Goal: Information Seeking & Learning: Learn about a topic

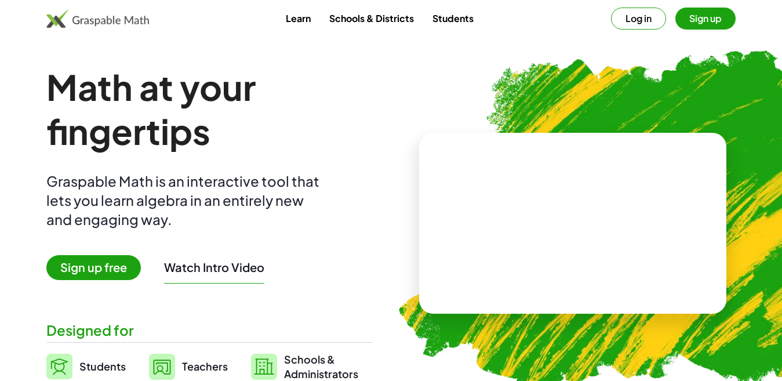
scroll to position [58, 0]
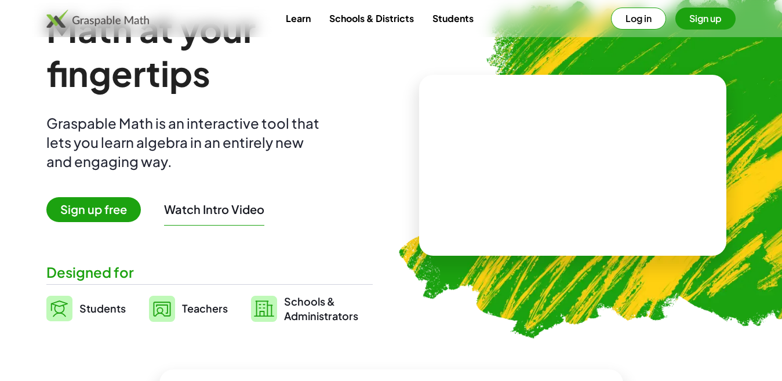
click at [192, 213] on button "Watch Intro Video" at bounding box center [214, 209] width 100 height 15
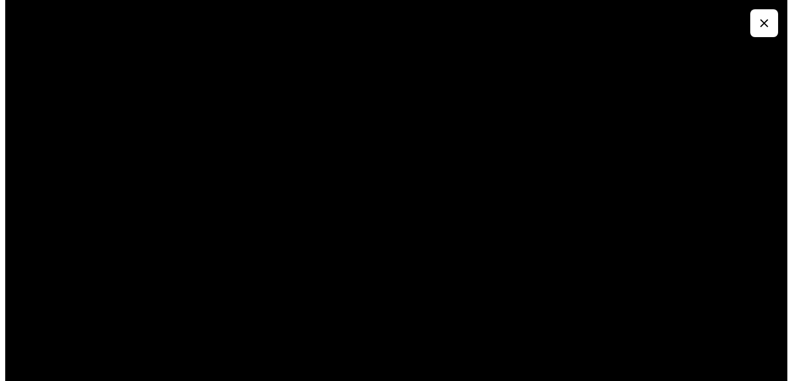
scroll to position [0, 0]
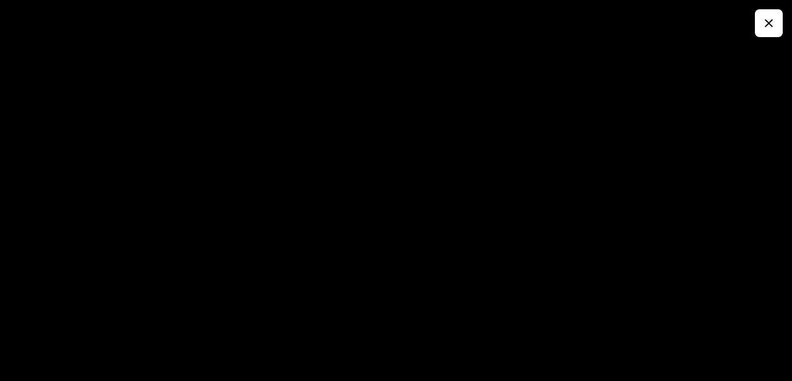
click at [778, 126] on div at bounding box center [396, 190] width 792 height 381
click at [761, 26] on button "button" at bounding box center [769, 23] width 28 height 28
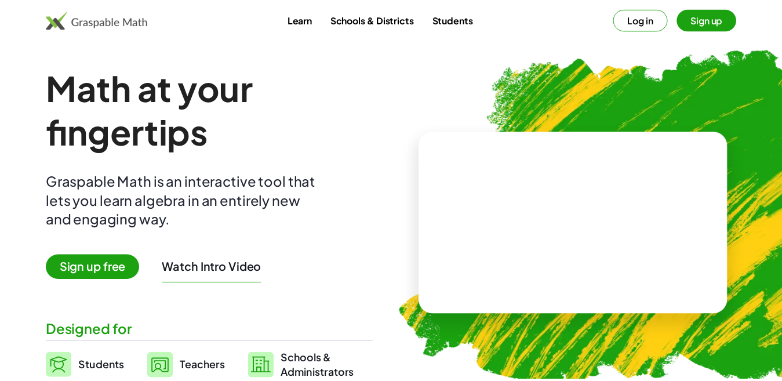
scroll to position [58, 0]
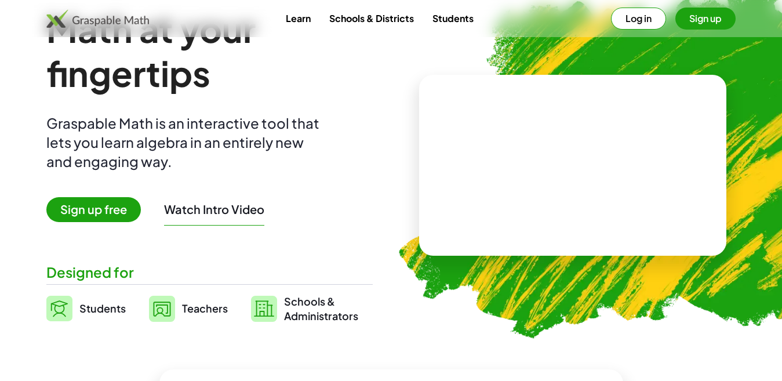
click at [96, 206] on span "Sign up free" at bounding box center [93, 209] width 94 height 25
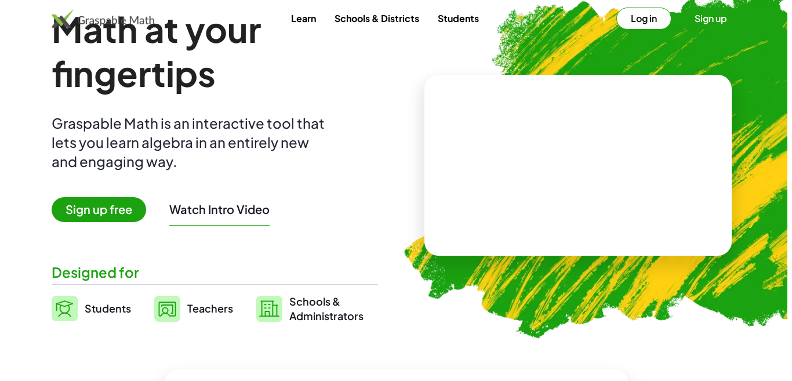
scroll to position [0, 0]
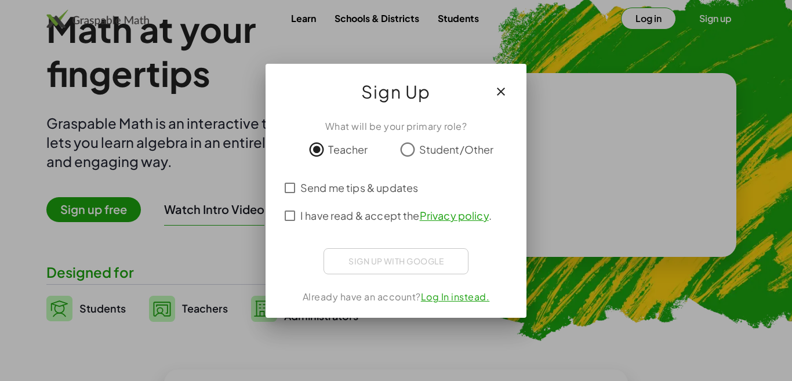
click at [396, 257] on div "Sign up with Google Σύνδεση μέσω Google Σύνδεση μέσω Google. Ανοίγει σε νέα καρ…" at bounding box center [395, 261] width 145 height 26
click at [501, 96] on icon "button" at bounding box center [501, 92] width 14 height 14
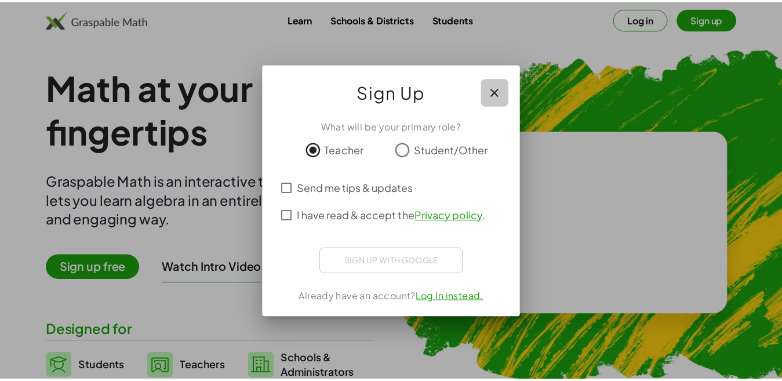
scroll to position [58, 0]
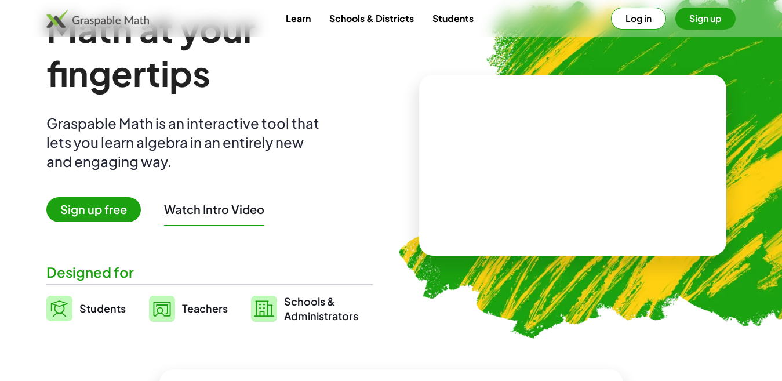
click at [96, 205] on span "Sign up free" at bounding box center [93, 209] width 94 height 25
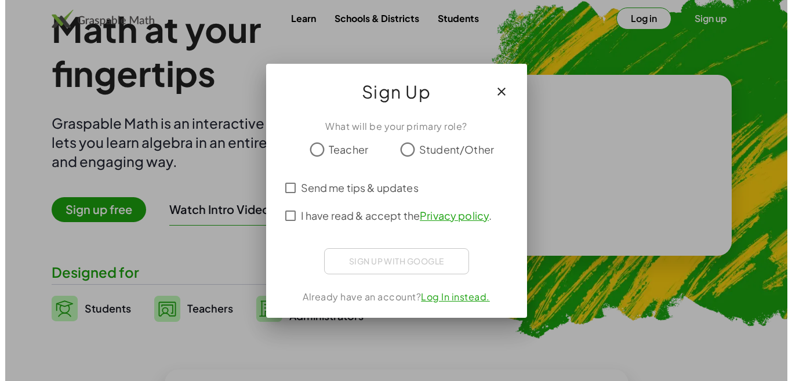
scroll to position [0, 0]
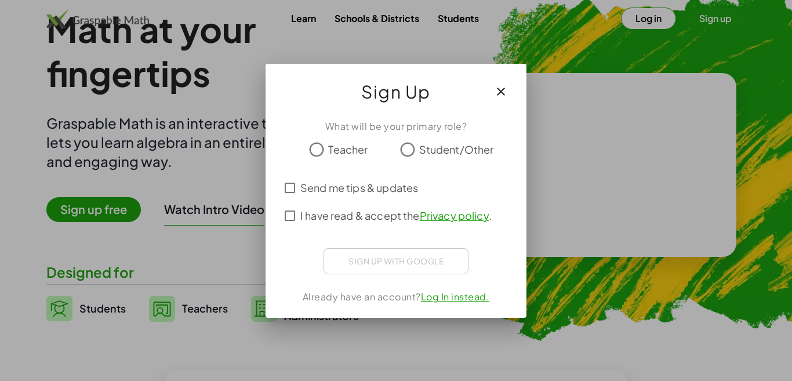
click at [323, 217] on span "I have read & accept the Privacy policy ." at bounding box center [395, 216] width 191 height 16
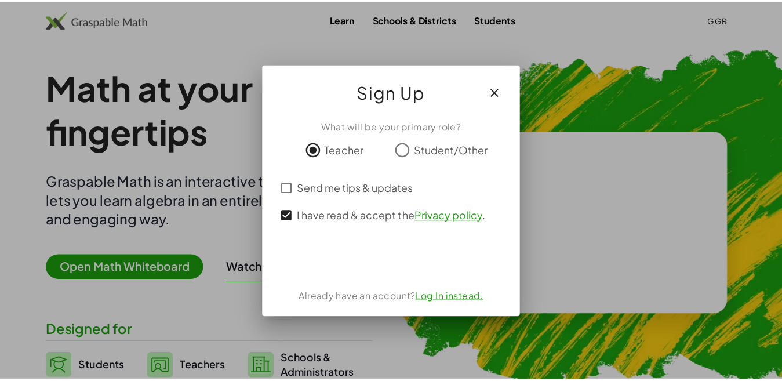
scroll to position [58, 0]
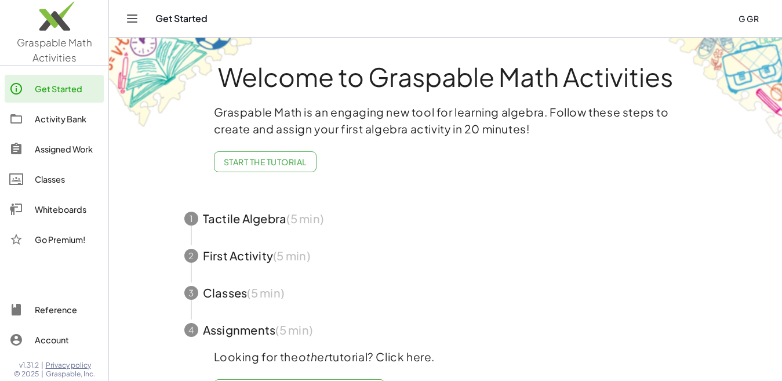
click at [240, 257] on span "button" at bounding box center [445, 255] width 551 height 37
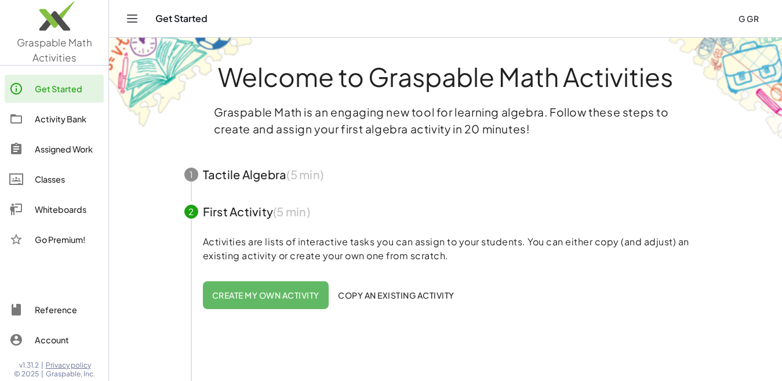
click at [235, 174] on span "button" at bounding box center [445, 174] width 551 height 37
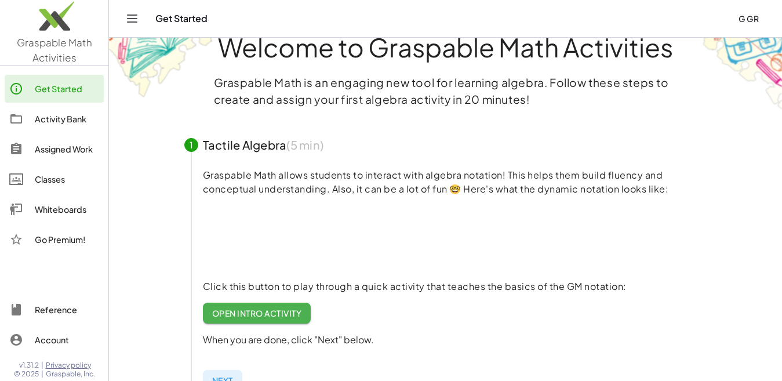
scroll to position [58, 0]
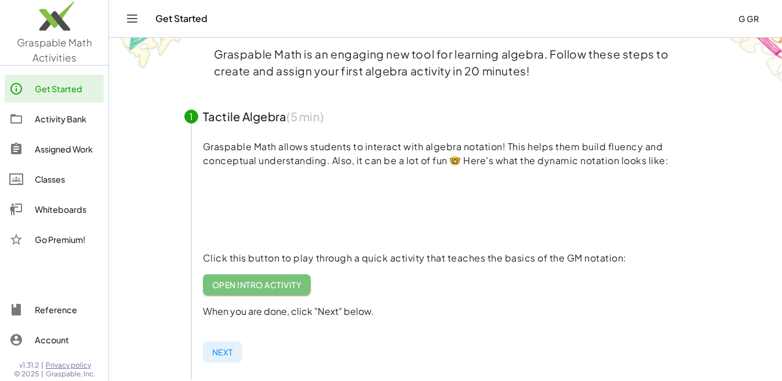
click at [224, 285] on span "Open Intro Activity" at bounding box center [257, 284] width 90 height 10
click at [749, 18] on span "G Gr" at bounding box center [748, 18] width 20 height 10
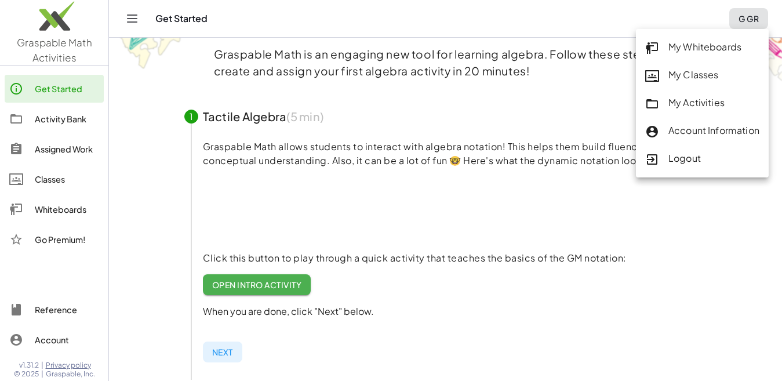
click at [674, 155] on div "Logout" at bounding box center [702, 158] width 114 height 15
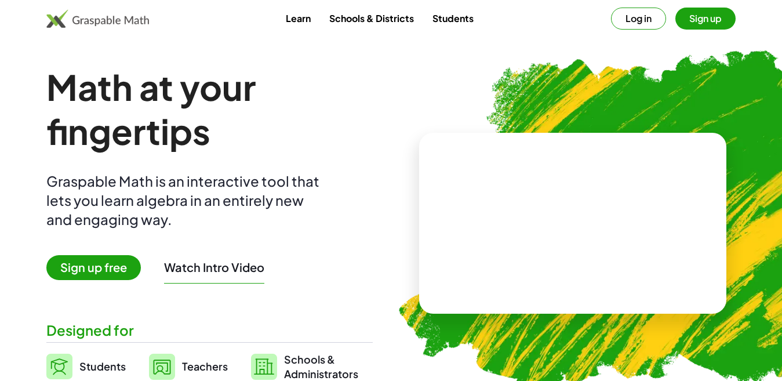
click at [628, 19] on button "Log in" at bounding box center [638, 19] width 55 height 22
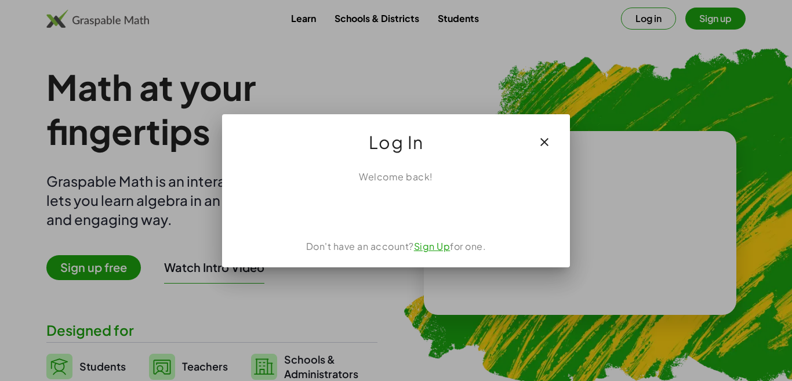
click at [540, 144] on icon "button" at bounding box center [544, 142] width 14 height 14
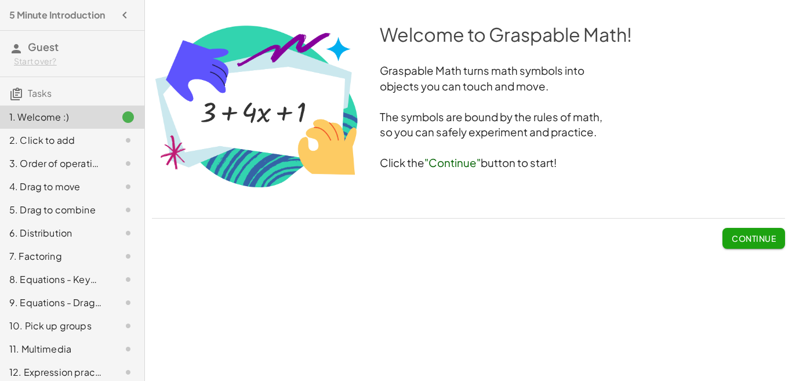
click at [769, 234] on span "Continue" at bounding box center [754, 238] width 44 height 10
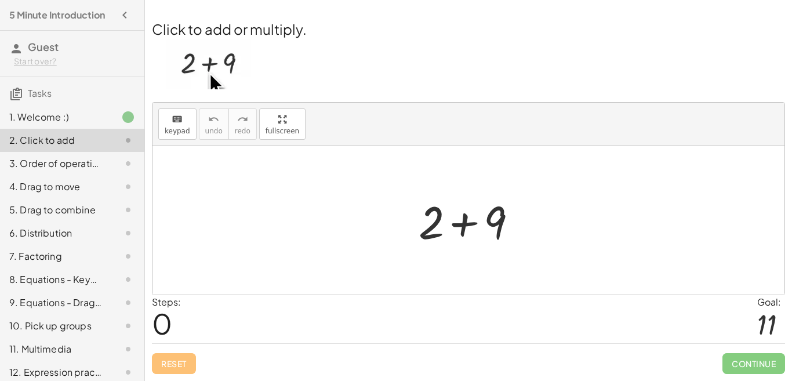
click at [464, 225] on div at bounding box center [473, 221] width 120 height 60
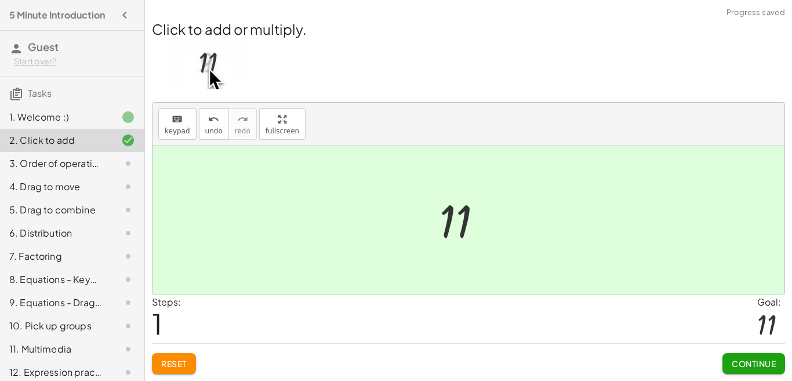
click at [743, 368] on span "Continue" at bounding box center [754, 363] width 44 height 10
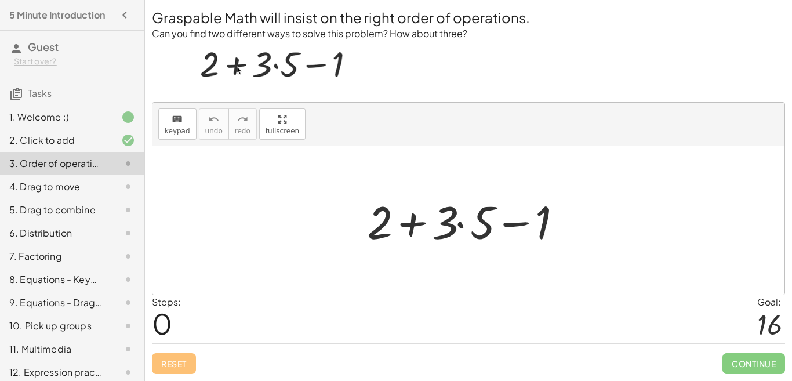
click at [411, 221] on div at bounding box center [472, 221] width 223 height 60
click at [414, 227] on div at bounding box center [472, 221] width 223 height 60
click at [520, 223] on div at bounding box center [472, 221] width 223 height 60
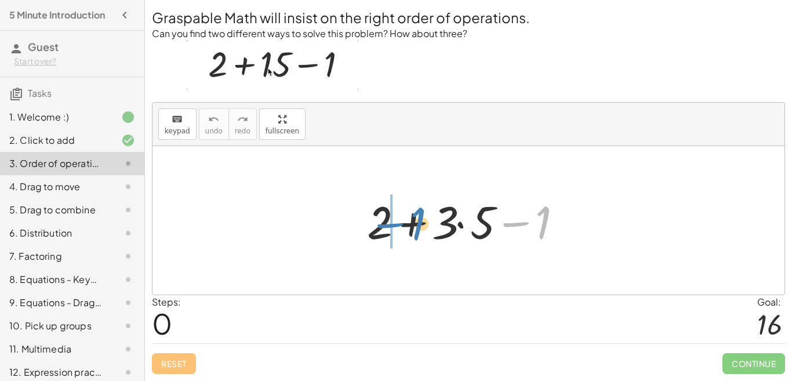
drag, startPoint x: 521, startPoint y: 223, endPoint x: 394, endPoint y: 224, distance: 126.4
click at [394, 224] on div at bounding box center [472, 221] width 223 height 60
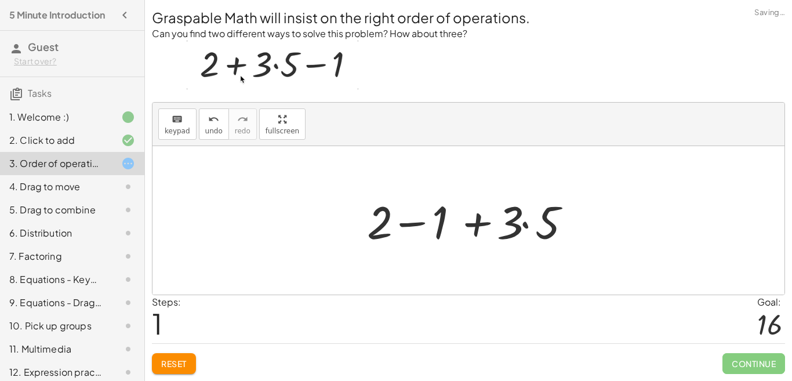
click at [417, 222] on div at bounding box center [472, 221] width 223 height 60
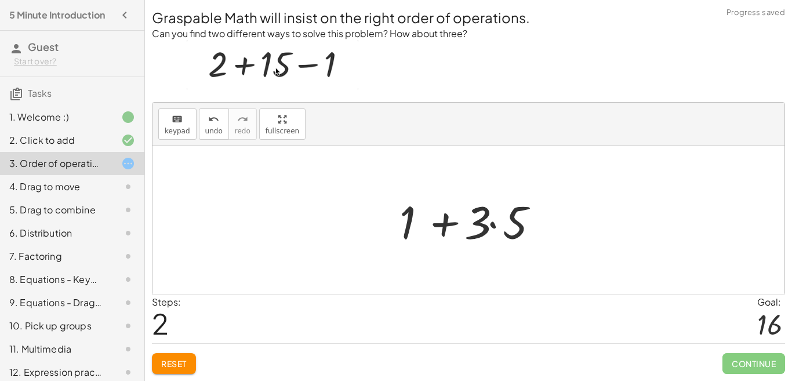
click at [438, 220] on div at bounding box center [473, 221] width 158 height 60
click at [494, 226] on div at bounding box center [473, 221] width 158 height 60
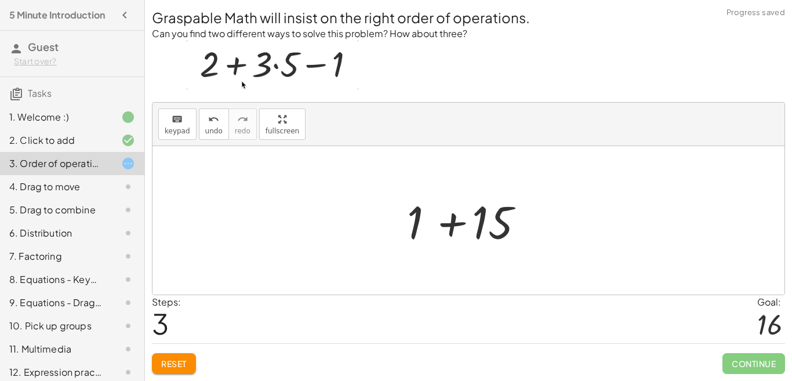
click at [449, 227] on div at bounding box center [472, 221] width 143 height 60
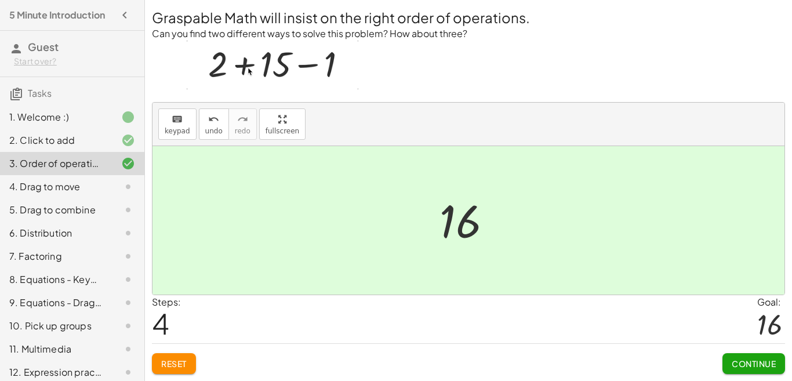
click at [753, 361] on span "Continue" at bounding box center [754, 363] width 44 height 10
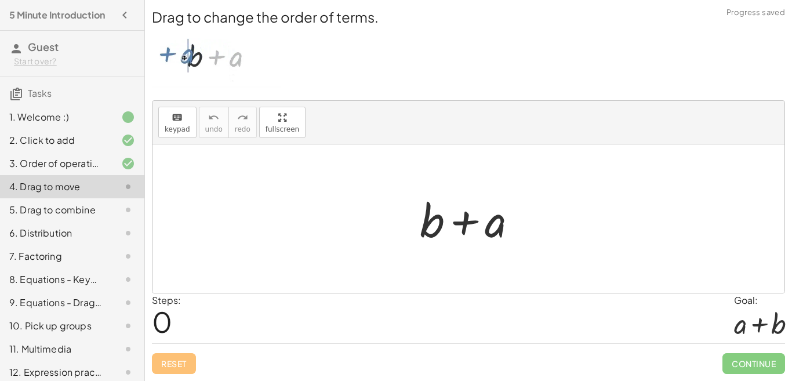
click at [465, 221] on div at bounding box center [472, 219] width 117 height 60
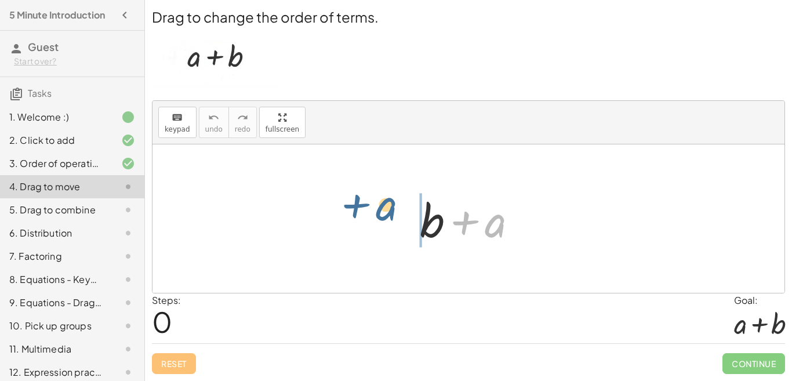
drag, startPoint x: 490, startPoint y: 225, endPoint x: 372, endPoint y: 215, distance: 119.2
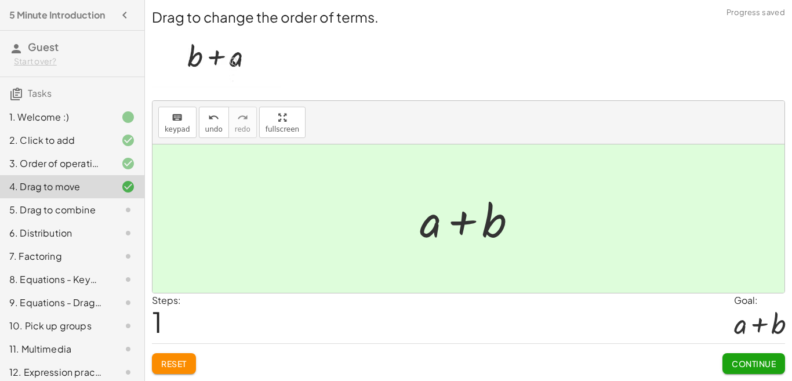
click at [750, 364] on span "Continue" at bounding box center [754, 363] width 44 height 10
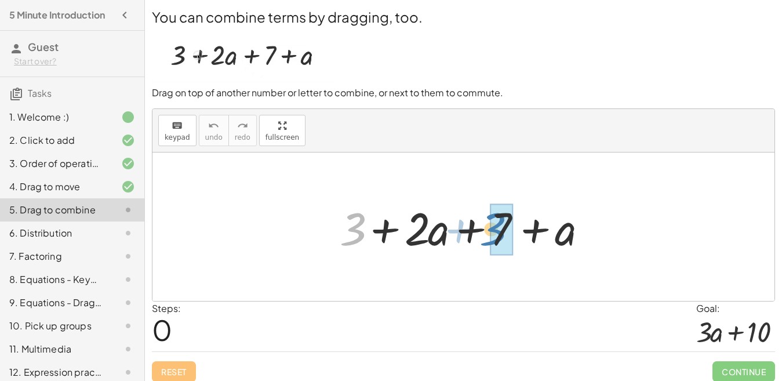
drag, startPoint x: 355, startPoint y: 231, endPoint x: 522, endPoint y: 238, distance: 166.5
click at [523, 238] on div at bounding box center [467, 227] width 267 height 60
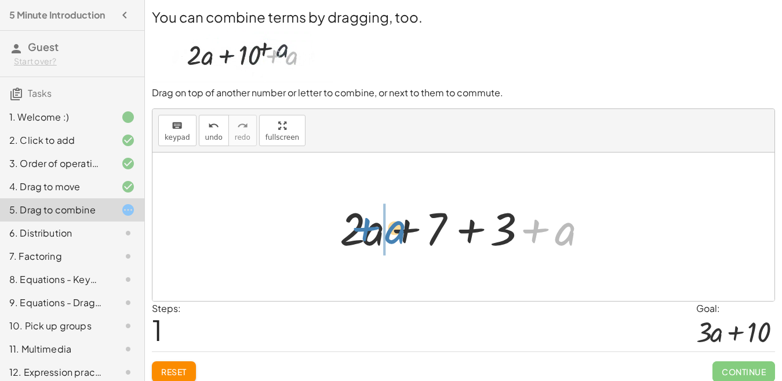
drag, startPoint x: 566, startPoint y: 230, endPoint x: 369, endPoint y: 231, distance: 197.1
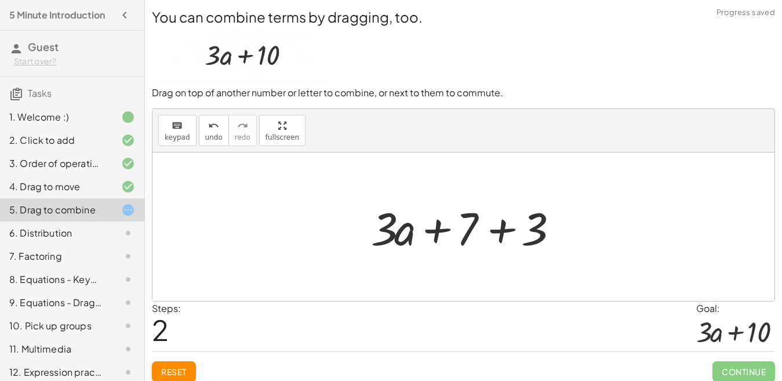
click at [500, 232] on div at bounding box center [467, 227] width 205 height 60
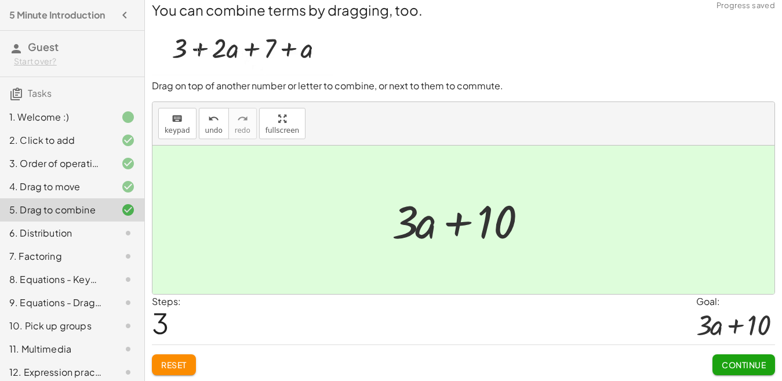
scroll to position [8, 0]
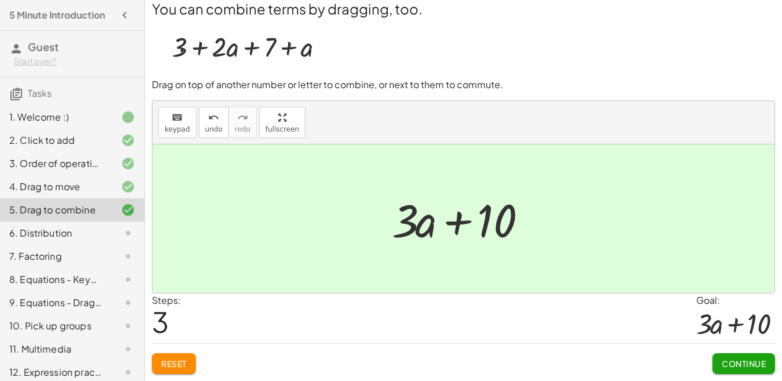
click at [735, 358] on span "Continue" at bounding box center [744, 363] width 44 height 10
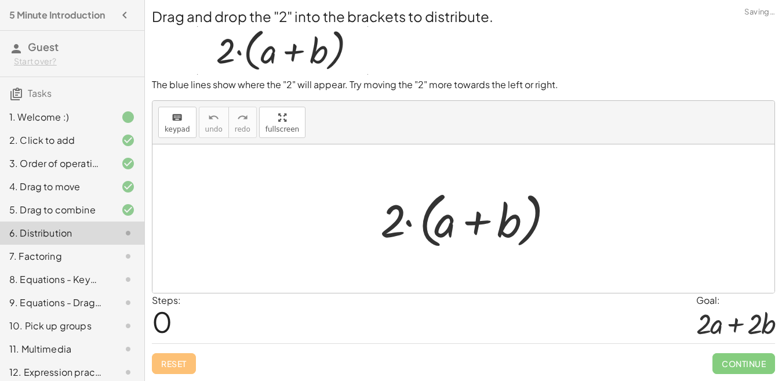
scroll to position [1, 0]
drag, startPoint x: 392, startPoint y: 218, endPoint x: 436, endPoint y: 219, distance: 43.5
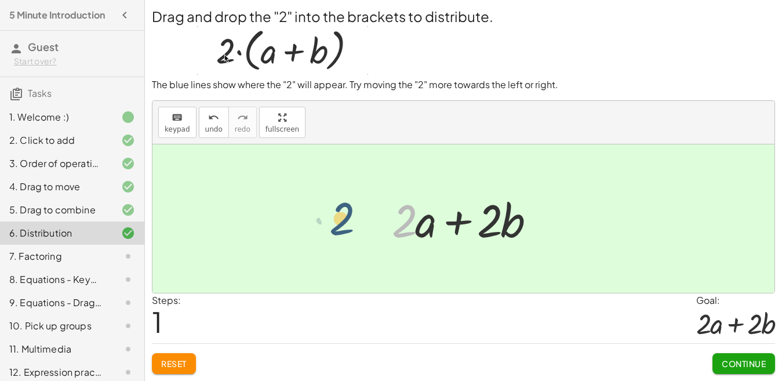
drag, startPoint x: 405, startPoint y: 219, endPoint x: 342, endPoint y: 215, distance: 63.3
click at [177, 359] on span "Reset" at bounding box center [174, 363] width 26 height 10
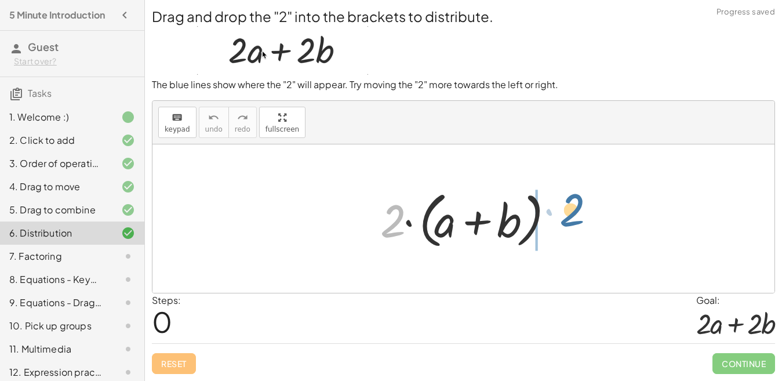
drag, startPoint x: 396, startPoint y: 228, endPoint x: 559, endPoint y: 229, distance: 162.9
click at [574, 231] on div "· 2 · 2 · ( + a + b )" at bounding box center [463, 218] width 622 height 148
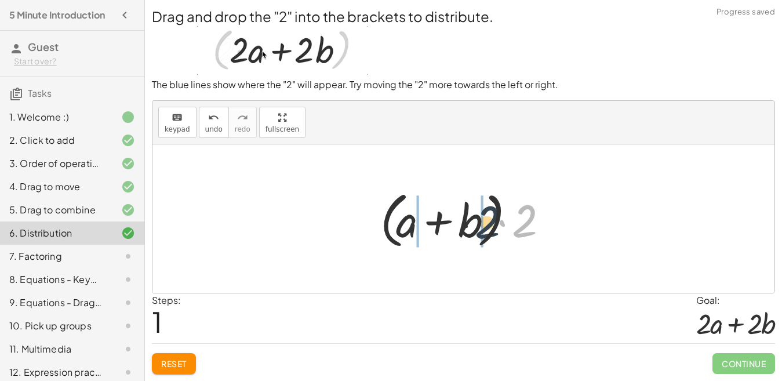
drag, startPoint x: 525, startPoint y: 227, endPoint x: 481, endPoint y: 228, distance: 44.1
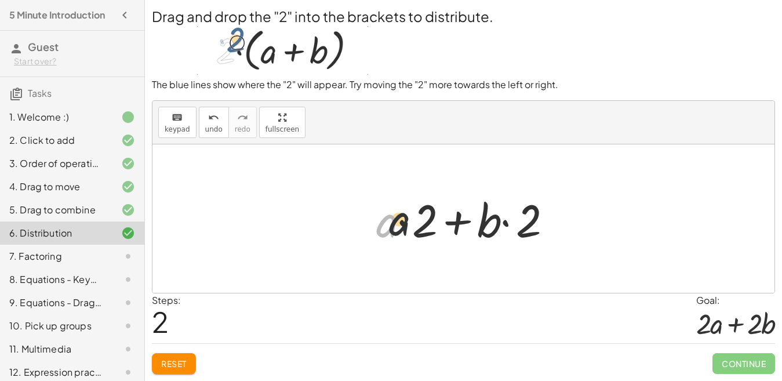
drag, startPoint x: 394, startPoint y: 230, endPoint x: 443, endPoint y: 233, distance: 50.0
click at [440, 229] on div at bounding box center [467, 219] width 195 height 60
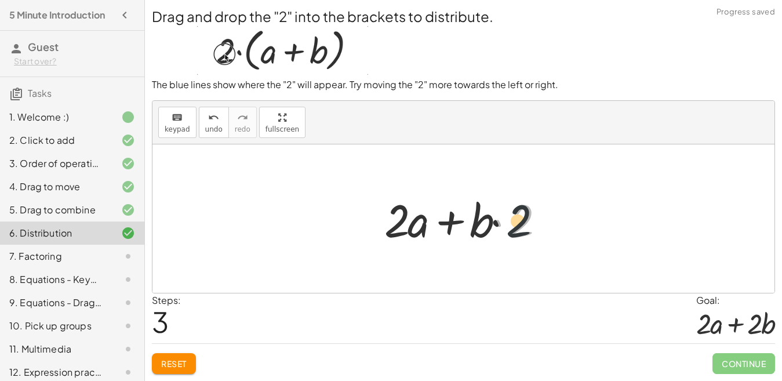
drag, startPoint x: 516, startPoint y: 228, endPoint x: 437, endPoint y: 267, distance: 88.4
click at [468, 228] on div at bounding box center [468, 219] width 179 height 60
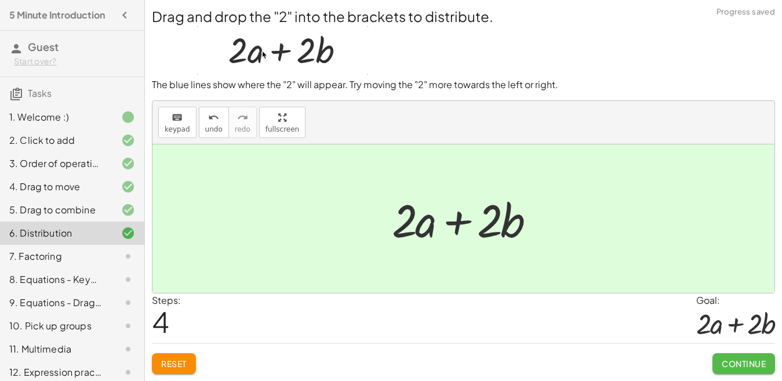
click at [741, 364] on span "Continue" at bounding box center [744, 363] width 44 height 10
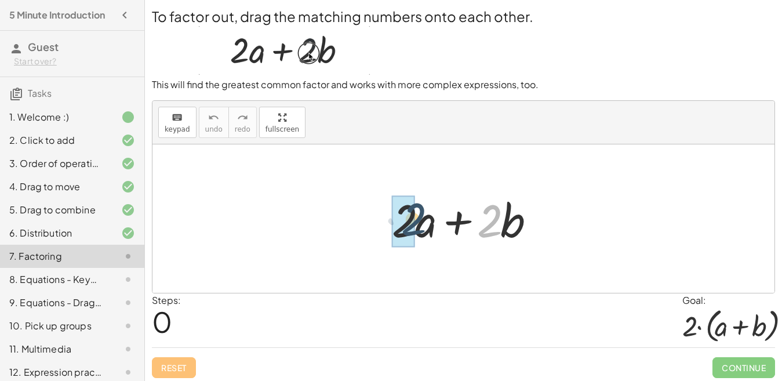
drag, startPoint x: 491, startPoint y: 225, endPoint x: 400, endPoint y: 223, distance: 91.0
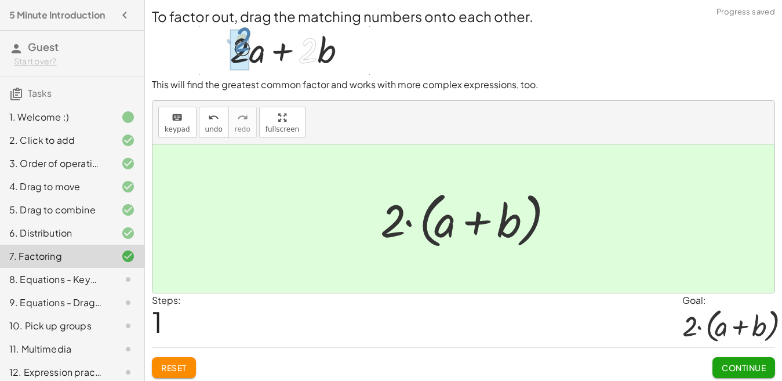
click at [741, 366] on span "Continue" at bounding box center [744, 367] width 44 height 10
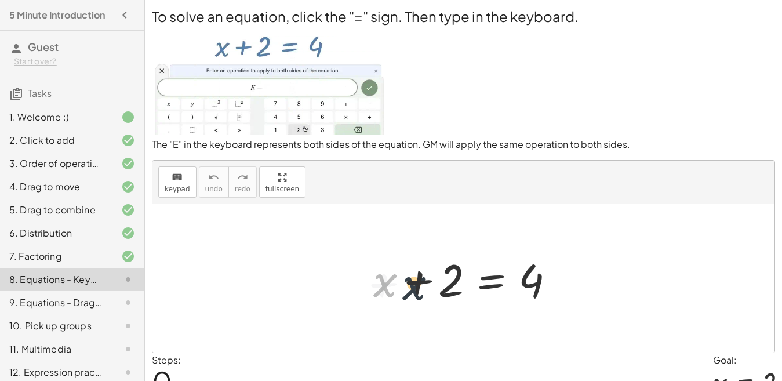
drag, startPoint x: 384, startPoint y: 289, endPoint x: 431, endPoint y: 294, distance: 46.7
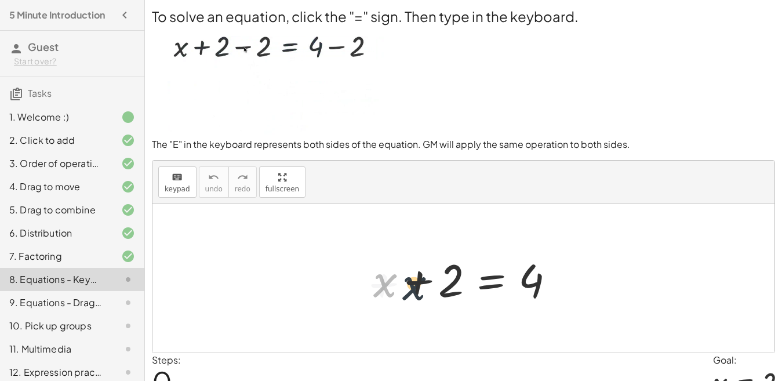
click at [431, 294] on div at bounding box center [467, 279] width 200 height 60
click at [494, 288] on div at bounding box center [467, 279] width 200 height 60
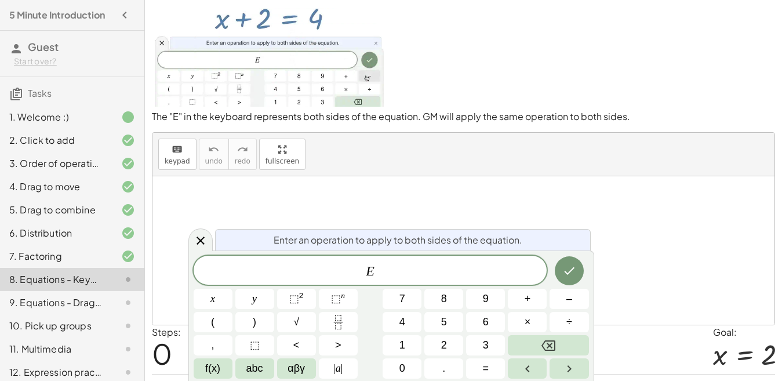
scroll to position [0, 0]
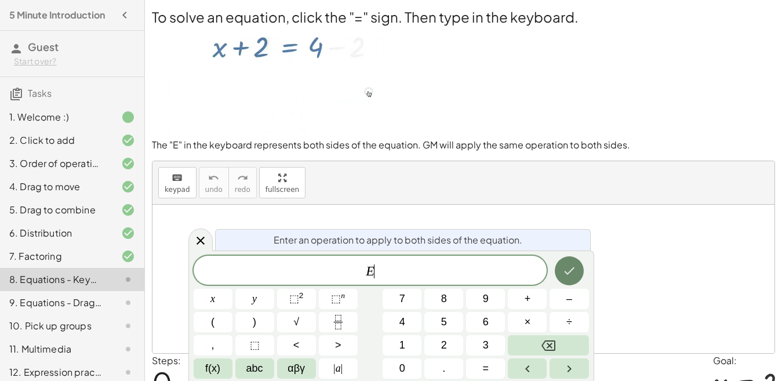
click at [575, 274] on icon "Done" at bounding box center [569, 271] width 14 height 14
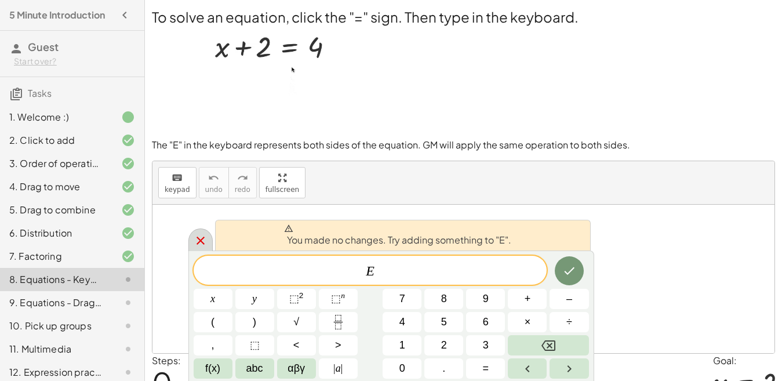
click at [201, 237] on icon at bounding box center [201, 241] width 14 height 14
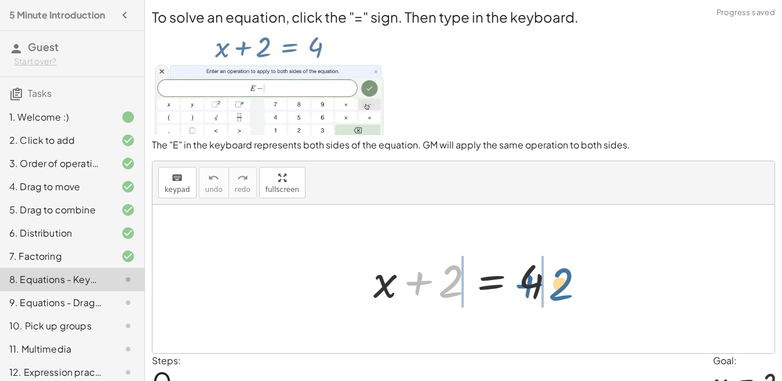
drag, startPoint x: 453, startPoint y: 282, endPoint x: 574, endPoint y: 283, distance: 121.1
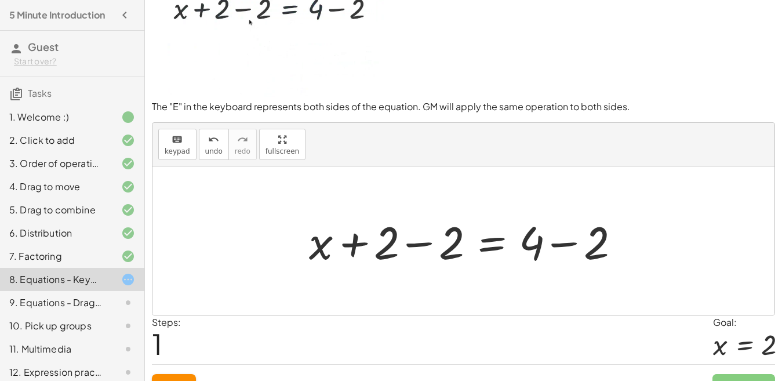
scroll to position [58, 0]
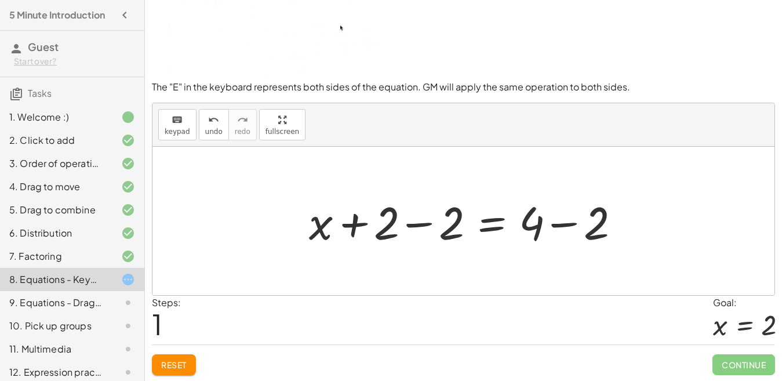
click at [423, 225] on div at bounding box center [468, 221] width 330 height 60
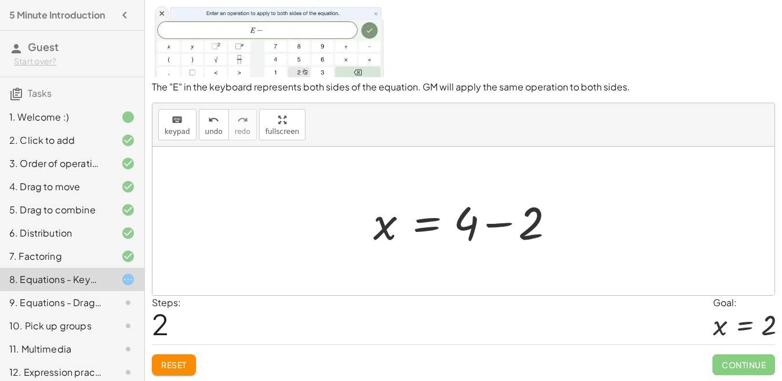
click at [569, 225] on div "+ x + 2 = 4 + x + 2 − 2 = + 4 − 2 + x + 0 = + 4 − 2 x = 4 + − 2" at bounding box center [463, 220] width 214 height 65
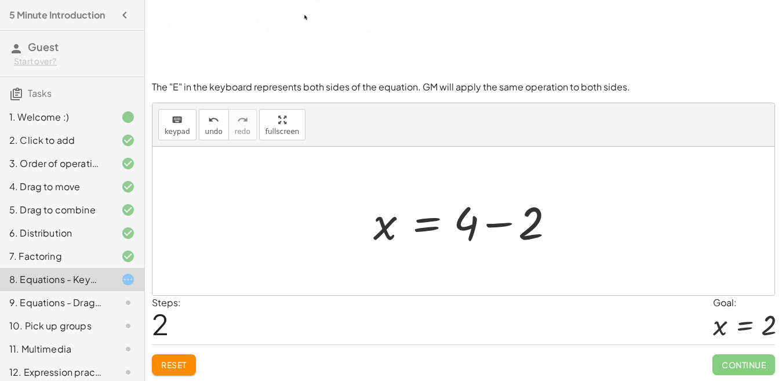
click at [497, 223] on div at bounding box center [467, 221] width 200 height 60
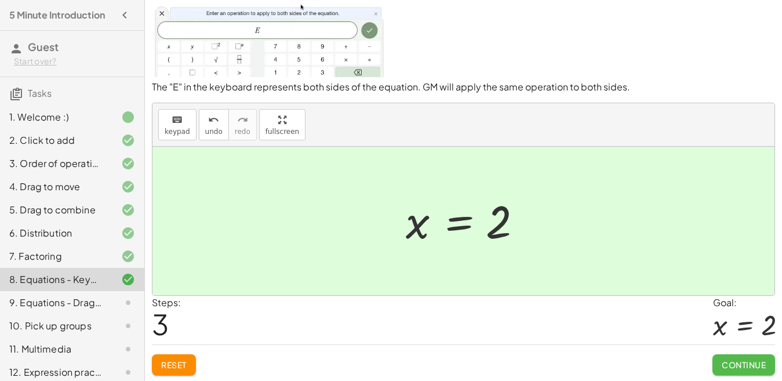
click at [733, 361] on span "Continue" at bounding box center [744, 364] width 44 height 10
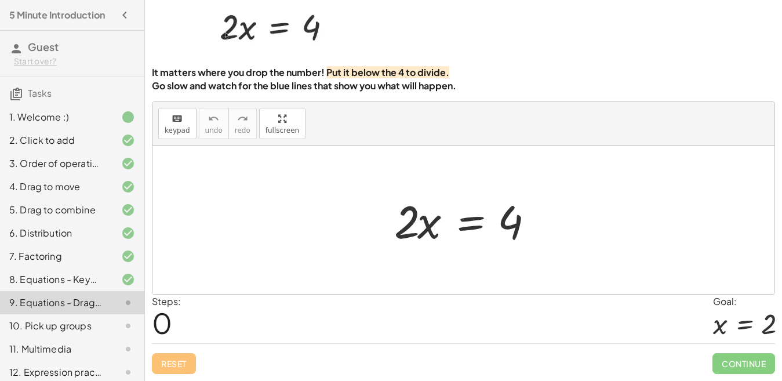
scroll to position [0, 0]
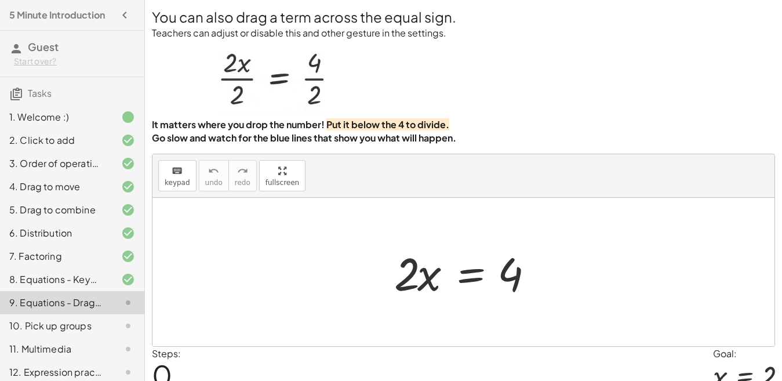
click at [512, 272] on div at bounding box center [467, 272] width 158 height 60
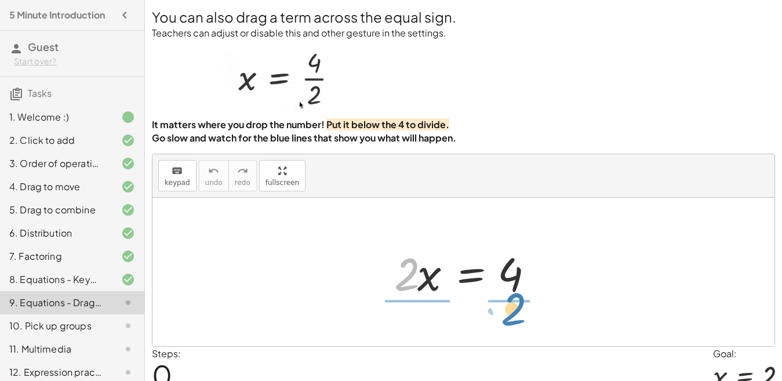
drag, startPoint x: 413, startPoint y: 278, endPoint x: 535, endPoint y: 312, distance: 126.8
click at [535, 312] on div "· 2 · 2 · x = 4" at bounding box center [463, 272] width 622 height 148
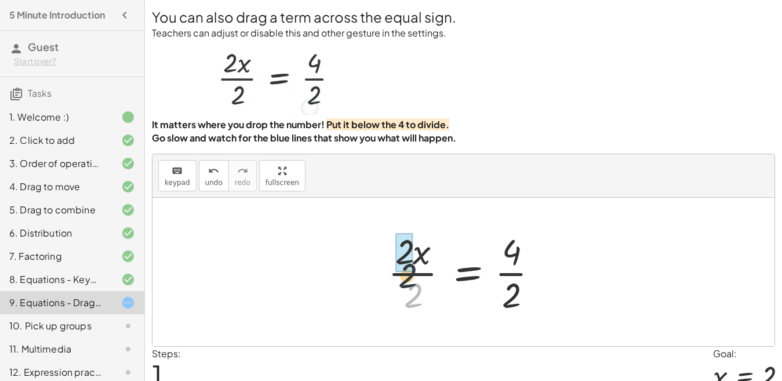
drag, startPoint x: 418, startPoint y: 299, endPoint x: 421, endPoint y: 330, distance: 31.4
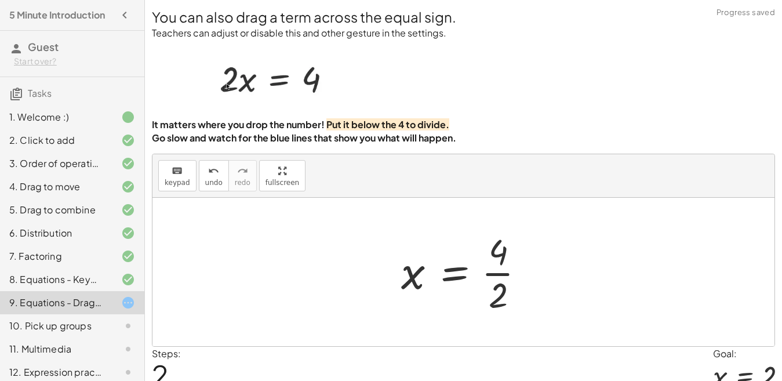
click at [490, 290] on div at bounding box center [467, 271] width 144 height 89
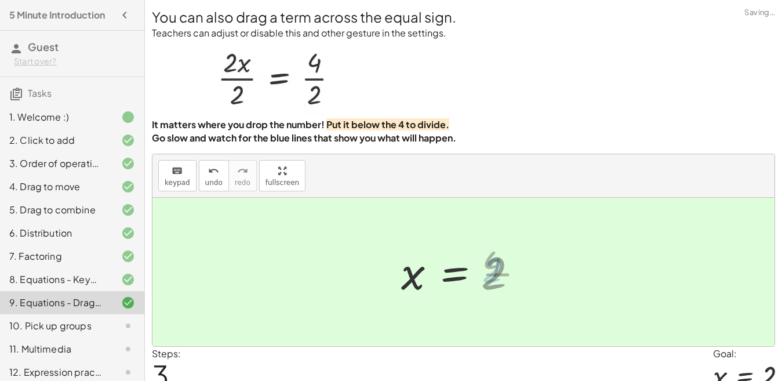
drag, startPoint x: 496, startPoint y: 297, endPoint x: 496, endPoint y: 288, distance: 8.7
click at [496, 288] on div at bounding box center [462, 271] width 135 height 57
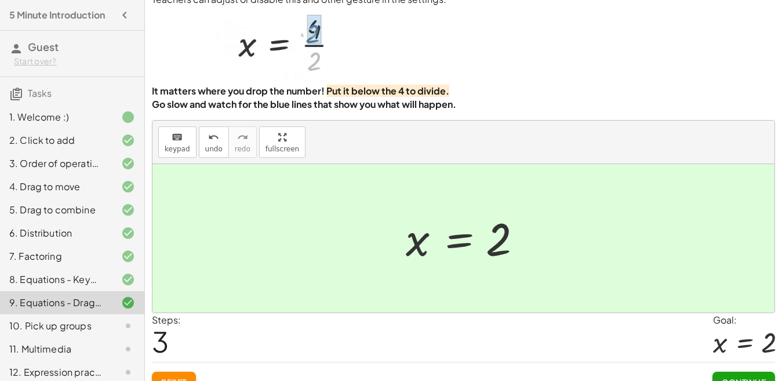
scroll to position [52, 0]
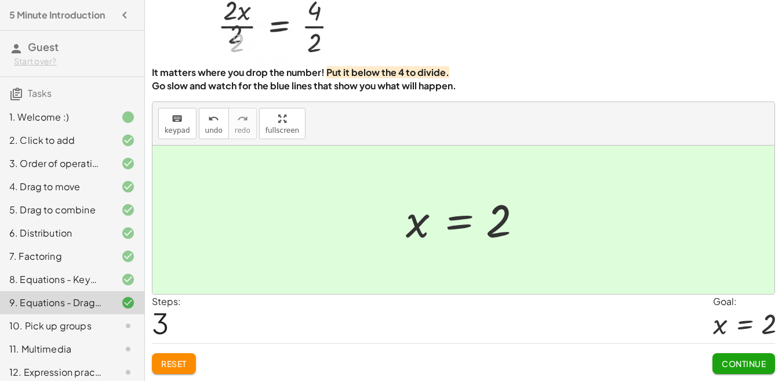
click at [738, 364] on span "Continue" at bounding box center [744, 363] width 44 height 10
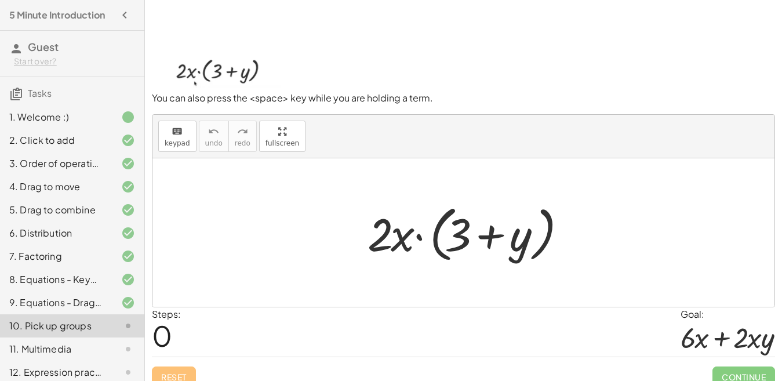
scroll to position [50, 0]
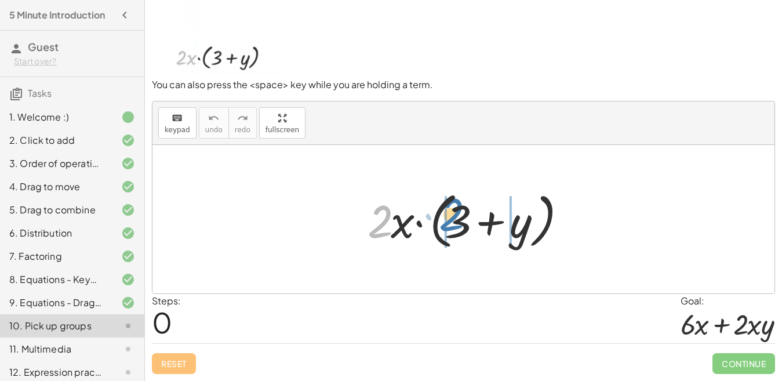
drag, startPoint x: 388, startPoint y: 228, endPoint x: 460, endPoint y: 221, distance: 72.8
click at [460, 221] on div at bounding box center [468, 219] width 213 height 67
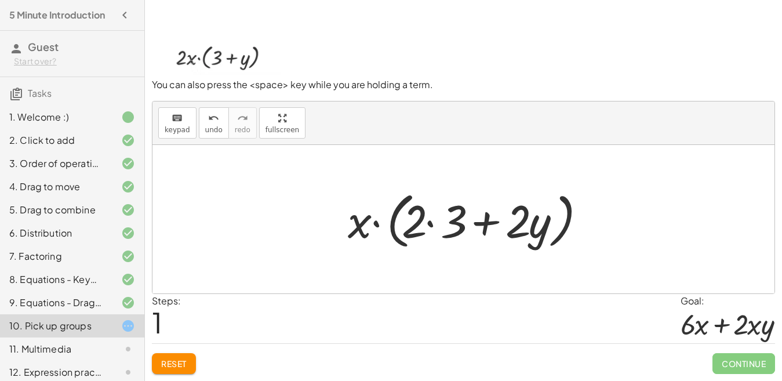
drag, startPoint x: 433, startPoint y: 227, endPoint x: 432, endPoint y: 248, distance: 21.5
click at [433, 227] on div at bounding box center [467, 219] width 251 height 67
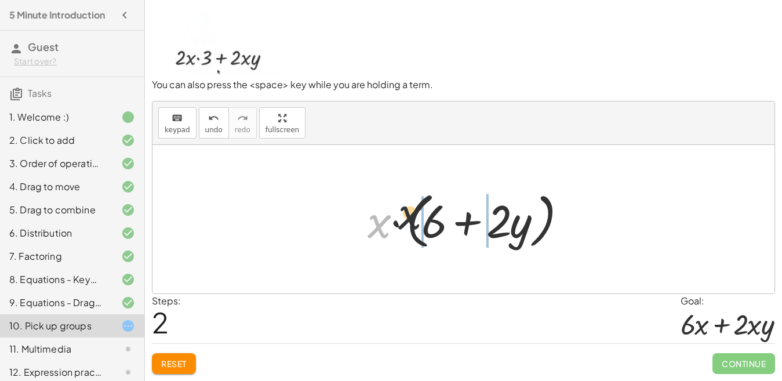
drag, startPoint x: 381, startPoint y: 224, endPoint x: 430, endPoint y: 215, distance: 50.1
click at [430, 215] on div at bounding box center [468, 219] width 213 height 67
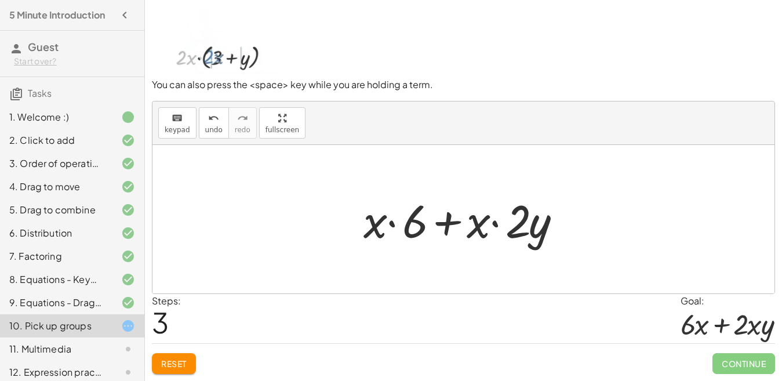
click at [493, 224] on div at bounding box center [468, 220] width 220 height 60
click at [494, 223] on div at bounding box center [468, 220] width 220 height 60
drag, startPoint x: 514, startPoint y: 219, endPoint x: 465, endPoint y: 241, distance: 54.0
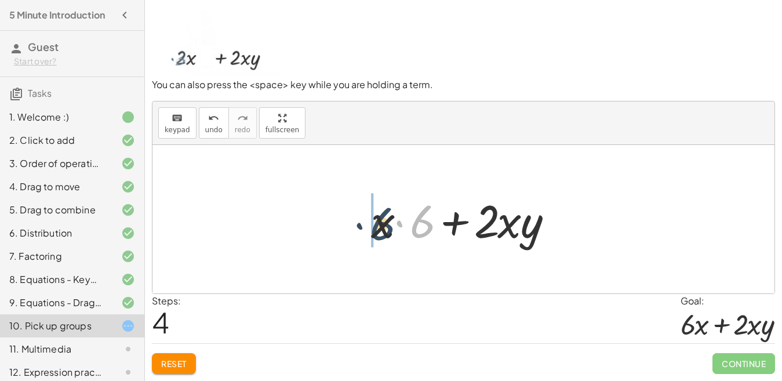
drag, startPoint x: 415, startPoint y: 224, endPoint x: 367, endPoint y: 228, distance: 47.7
click at [366, 226] on div at bounding box center [467, 220] width 205 height 60
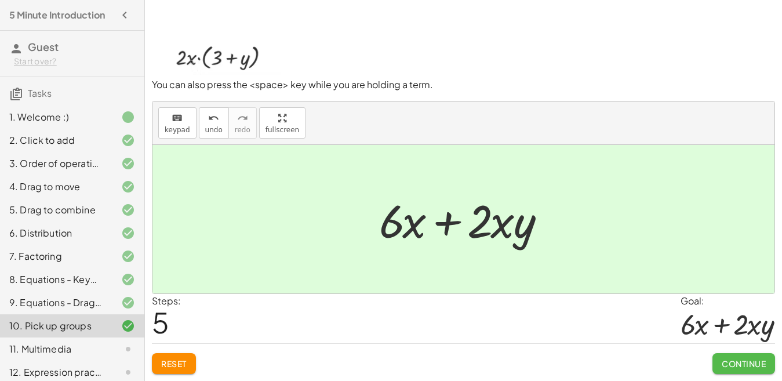
click at [743, 357] on button "Continue" at bounding box center [743, 363] width 63 height 21
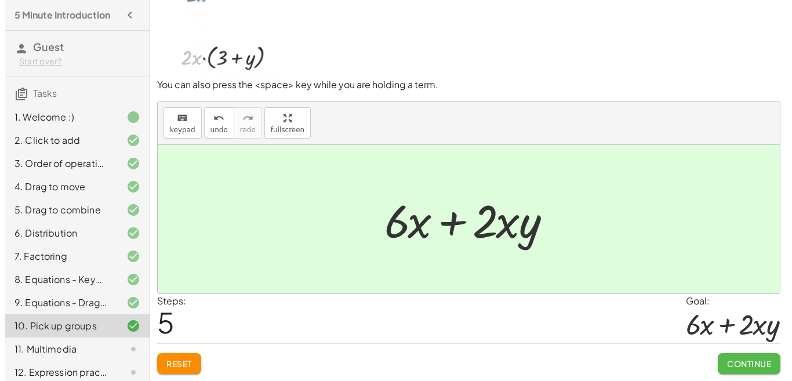
scroll to position [0, 0]
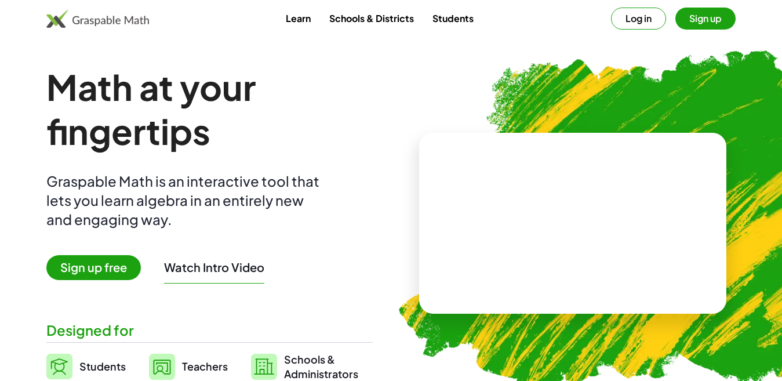
click at [629, 14] on button "Log in" at bounding box center [638, 19] width 55 height 22
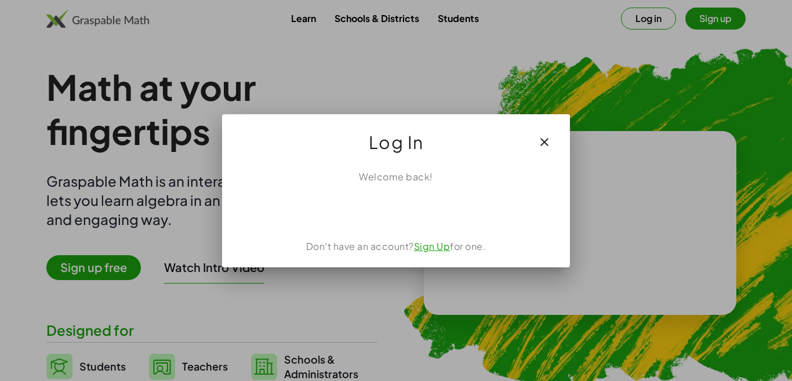
click at [542, 139] on icon "button" at bounding box center [544, 142] width 14 height 14
